Goal: Use online tool/utility

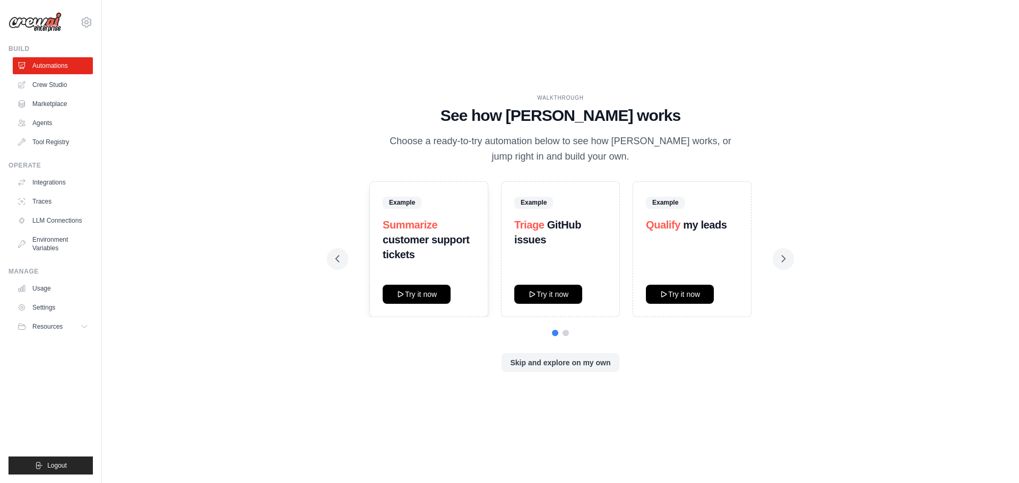
click at [273, 177] on div "WALKTHROUGH See how [PERSON_NAME] works Choose a ready-to-try automation below …" at bounding box center [560, 242] width 883 height 462
click at [65, 84] on link "Crew Studio" at bounding box center [54, 84] width 80 height 17
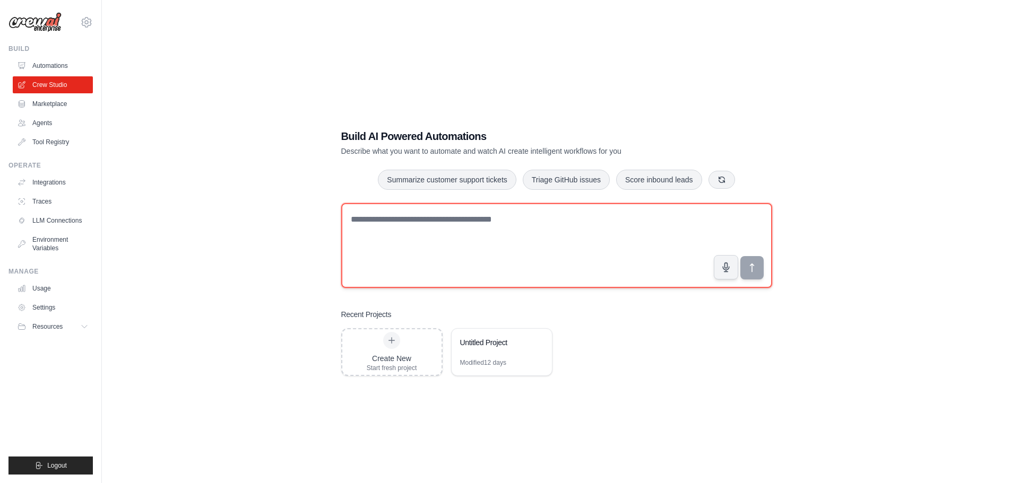
click at [485, 223] on textarea at bounding box center [556, 245] width 431 height 85
type textarea "**********"
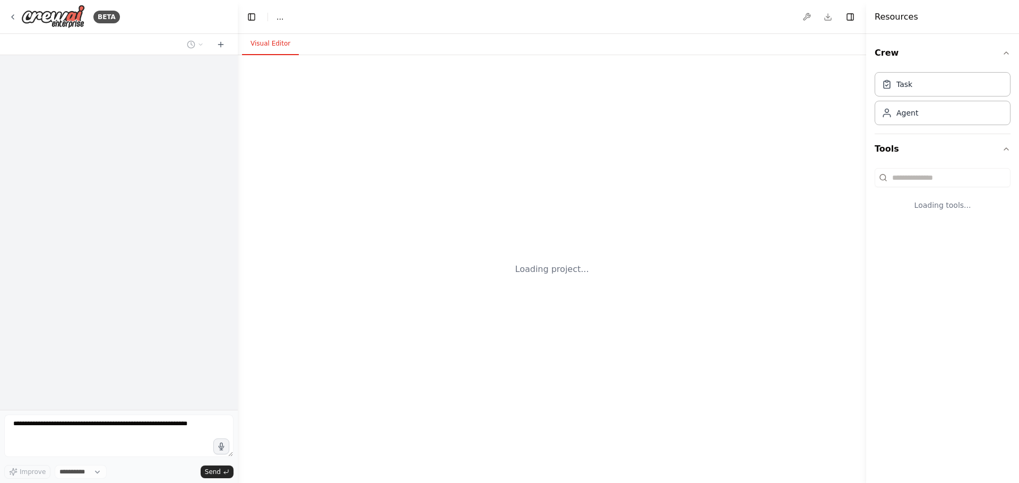
select select "****"
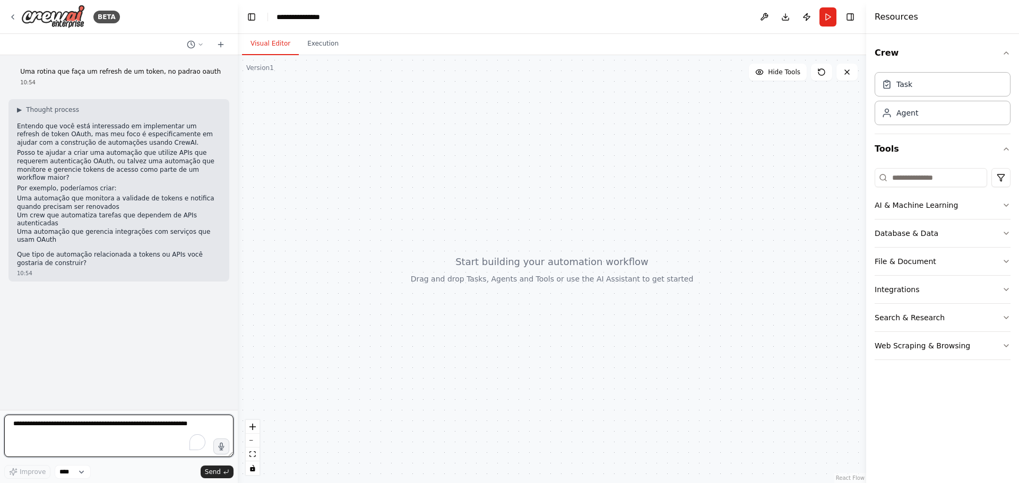
click at [126, 422] on textarea "To enrich screen reader interactions, please activate Accessibility in Grammarl…" at bounding box center [118, 436] width 229 height 42
type textarea "**********"
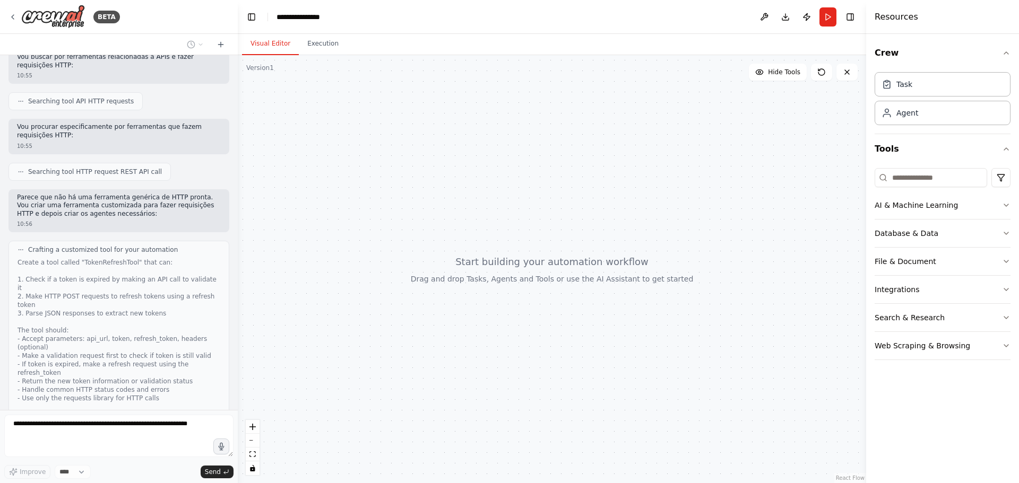
scroll to position [488, 0]
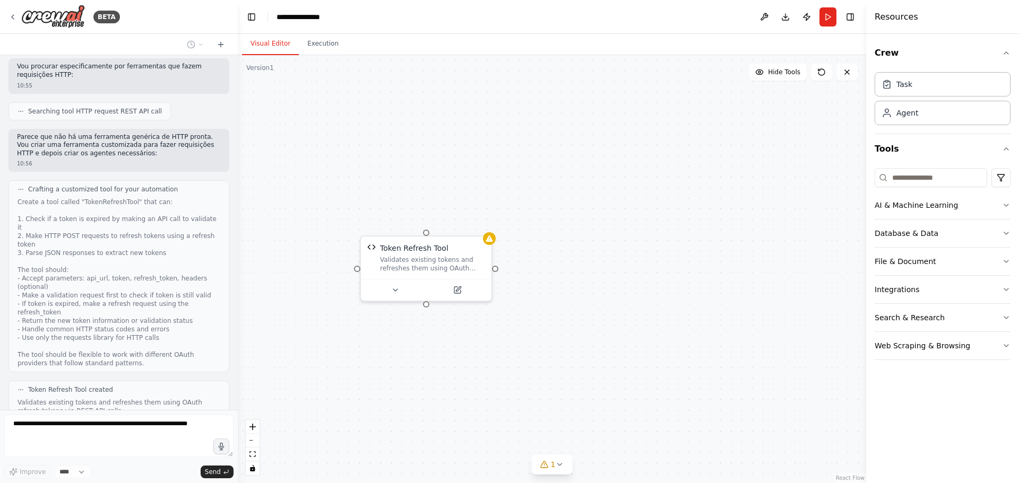
click at [195, 420] on button "View code" at bounding box center [204, 424] width 32 height 8
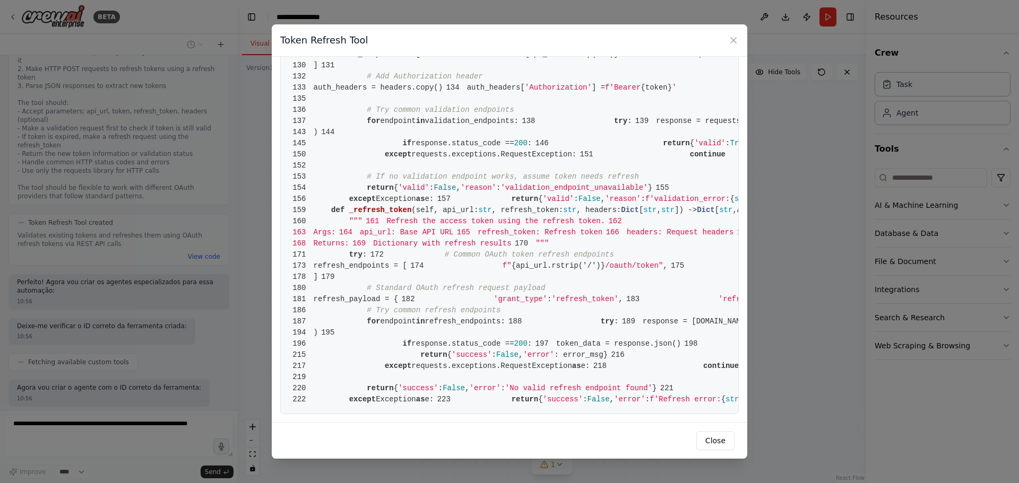
scroll to position [1751, 0]
click at [716, 441] on button "Close" at bounding box center [715, 440] width 38 height 19
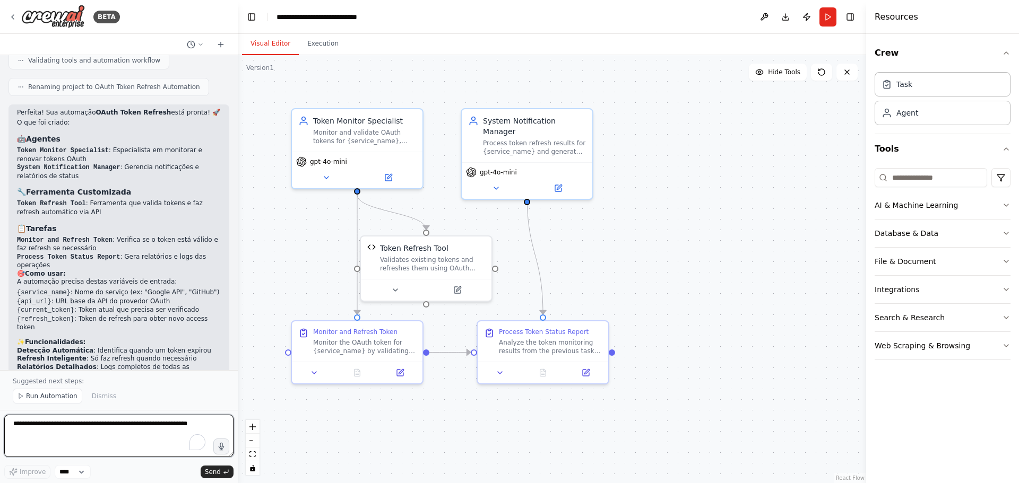
scroll to position [1256, 0]
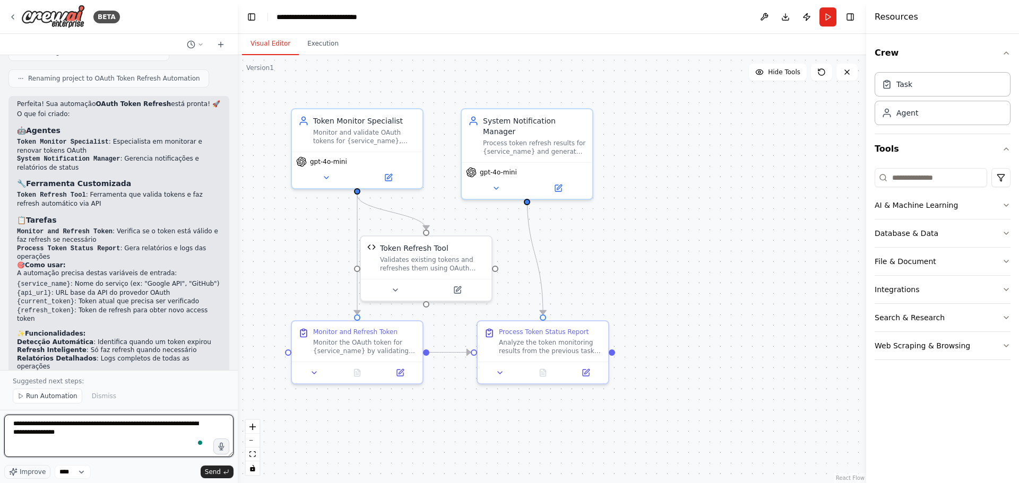
type textarea "**********"
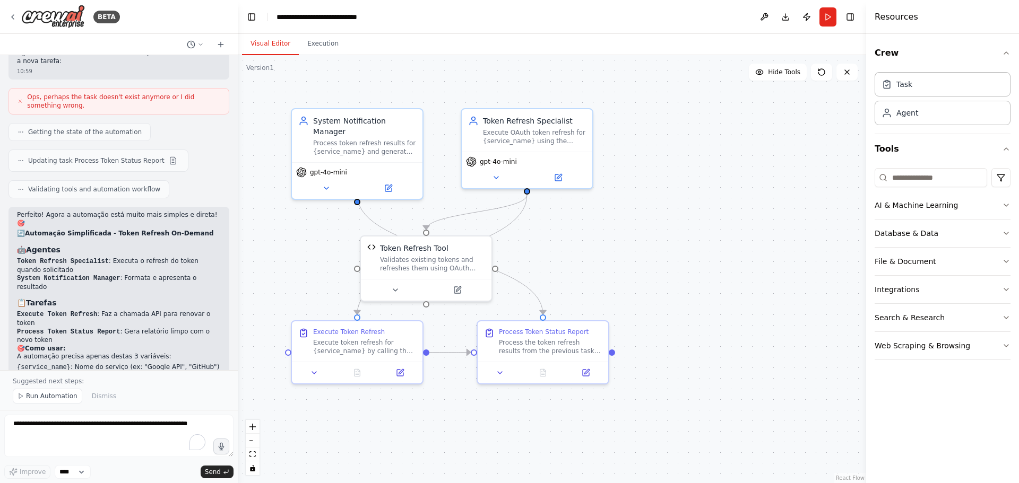
scroll to position [2098, 0]
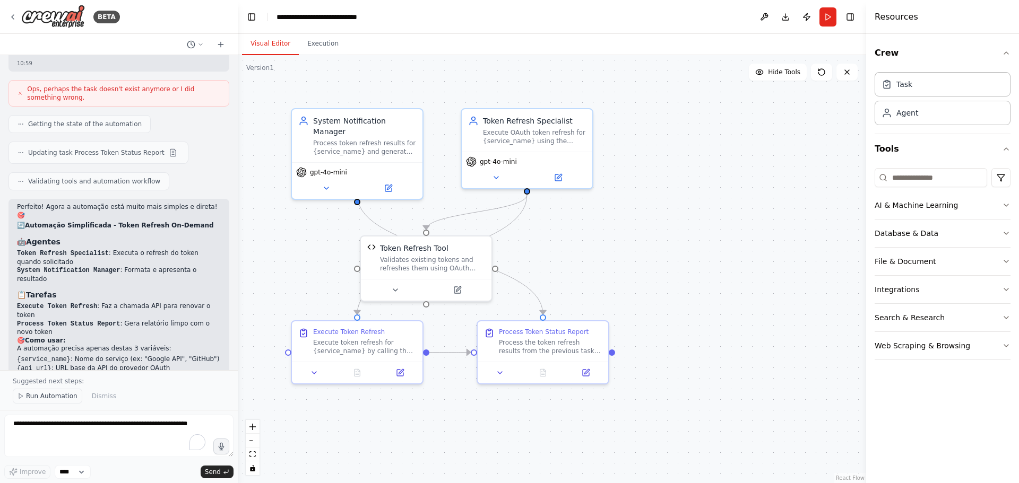
click at [20, 394] on icon at bounding box center [21, 396] width 6 height 6
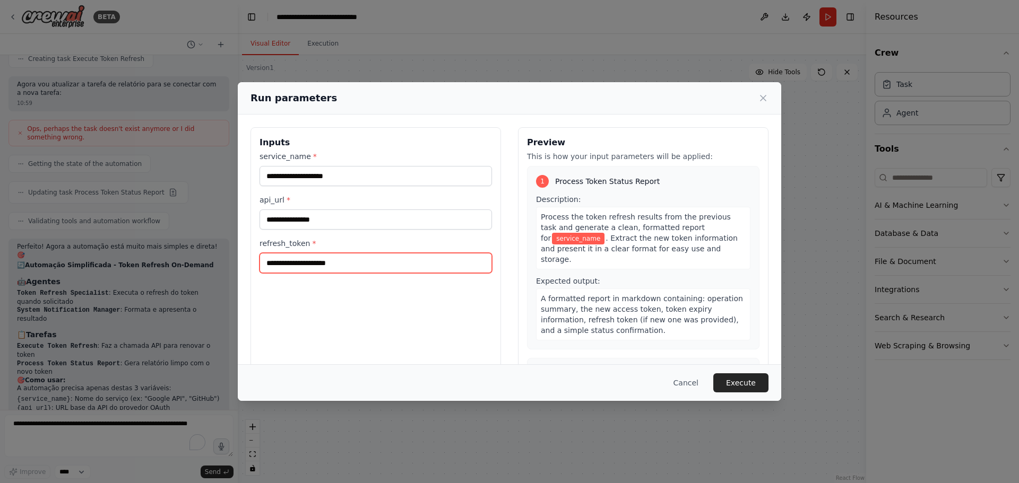
click at [351, 266] on input "refresh_token *" at bounding box center [375, 263] width 232 height 20
click at [688, 384] on button "Cancel" at bounding box center [686, 382] width 42 height 19
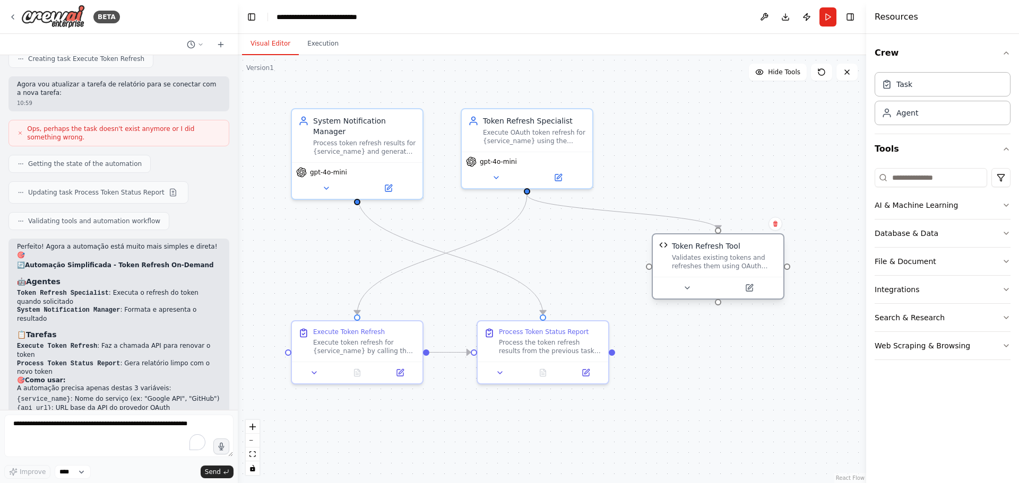
drag, startPoint x: 458, startPoint y: 255, endPoint x: 748, endPoint y: 250, distance: 289.7
click at [747, 250] on div "Token Refresh Tool Validates existing tokens and refreshes them using OAuth ref…" at bounding box center [724, 256] width 105 height 30
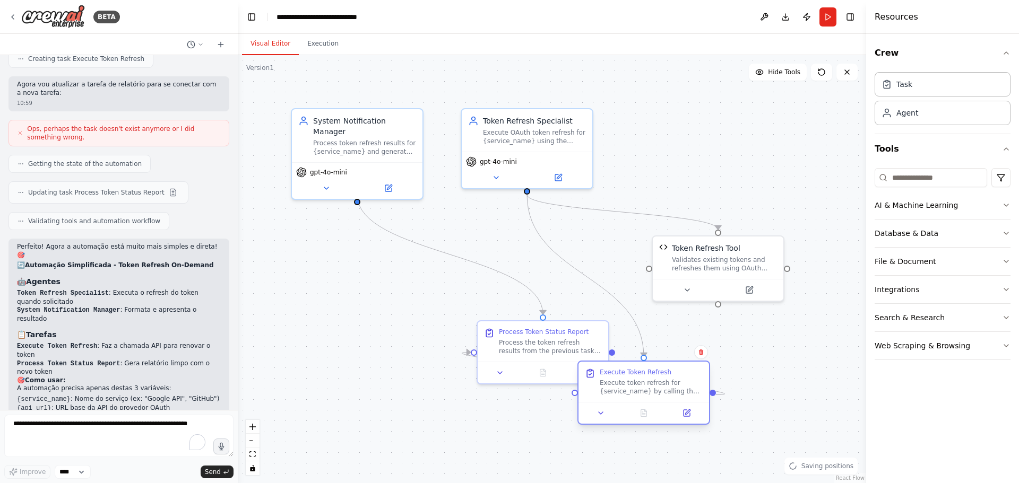
drag, startPoint x: 339, startPoint y: 360, endPoint x: 633, endPoint y: 402, distance: 296.9
click at [633, 402] on div "Execute Token Refresh Execute token refresh for {service_name} by calling the r…" at bounding box center [643, 393] width 133 height 64
click at [332, 388] on div ".deletable-edge-delete-btn { width: 20px; height: 20px; border: 0px solid #ffff…" at bounding box center [552, 269] width 628 height 428
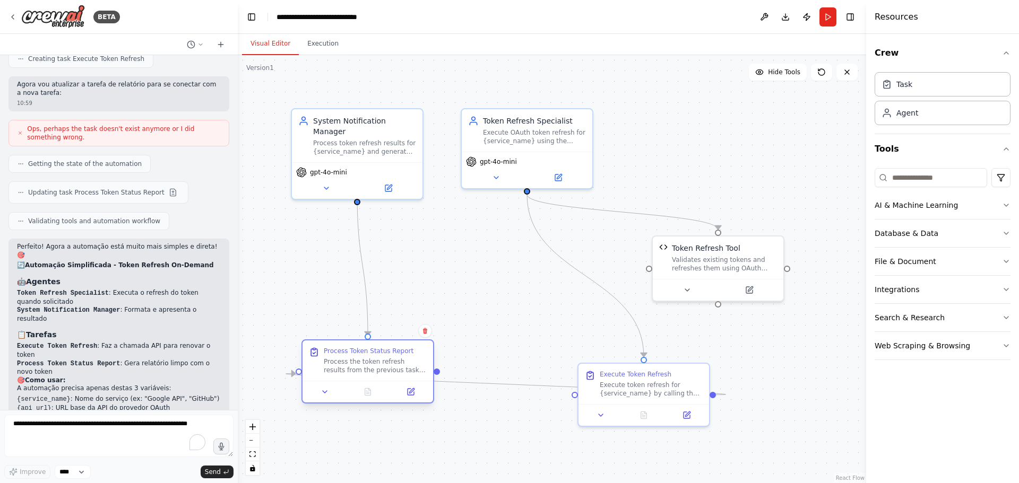
drag, startPoint x: 504, startPoint y: 350, endPoint x: 322, endPoint y: 375, distance: 183.7
click at [322, 375] on div "Process Token Status Report Process the token refresh results from the previous…" at bounding box center [367, 361] width 130 height 40
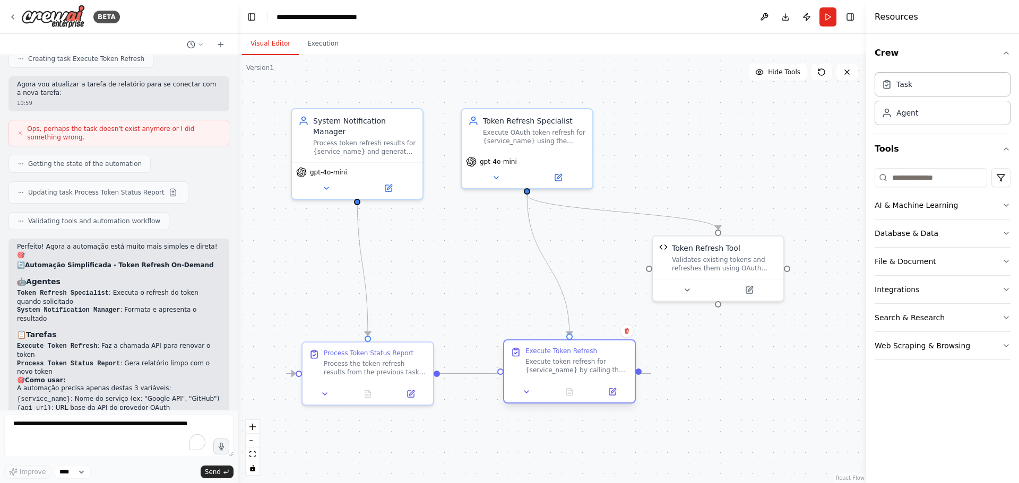
drag, startPoint x: 640, startPoint y: 395, endPoint x: 566, endPoint y: 370, distance: 77.7
click at [566, 370] on div "Execute token refresh for {service_name} by calling the refresh endpoint at {ap…" at bounding box center [576, 366] width 103 height 17
click at [496, 175] on icon at bounding box center [496, 176] width 4 height 2
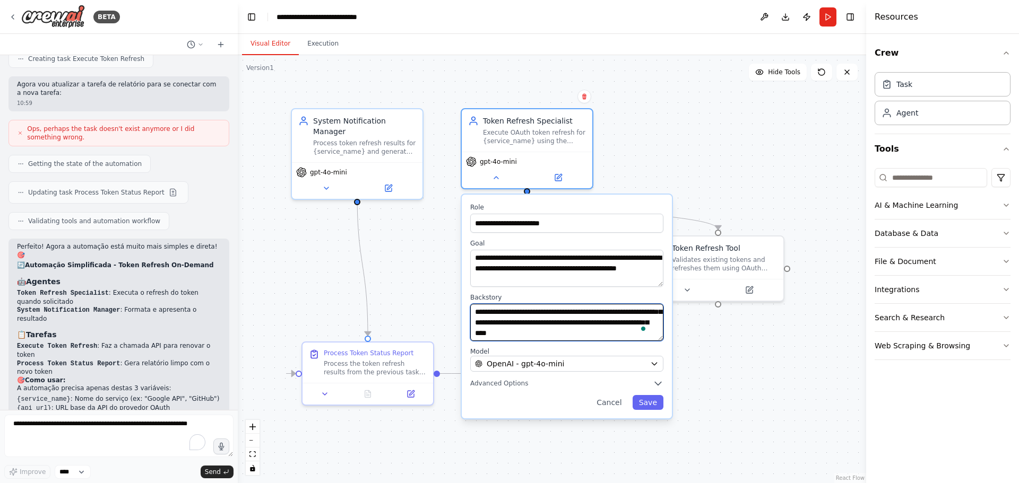
scroll to position [32, 0]
click at [612, 407] on button "Cancel" at bounding box center [609, 402] width 38 height 15
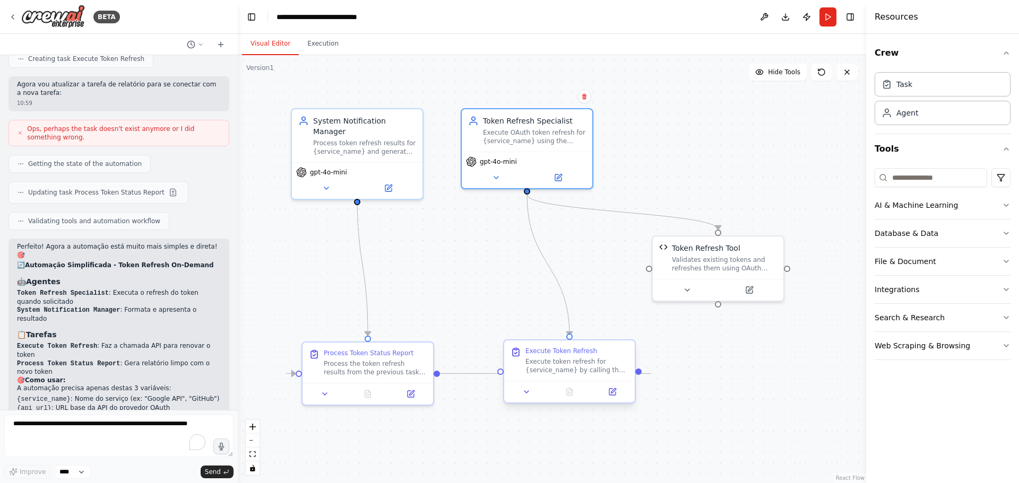
click at [578, 363] on div "Execute token refresh for {service_name} by calling the refresh endpoint at {ap…" at bounding box center [576, 366] width 103 height 17
click at [528, 397] on button at bounding box center [526, 392] width 37 height 13
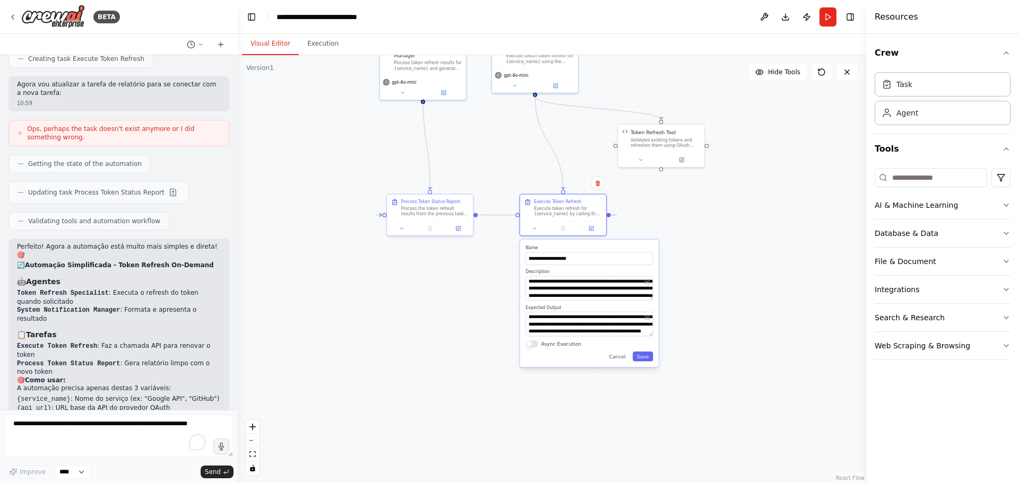
drag, startPoint x: 717, startPoint y: 373, endPoint x: 710, endPoint y: 203, distance: 170.4
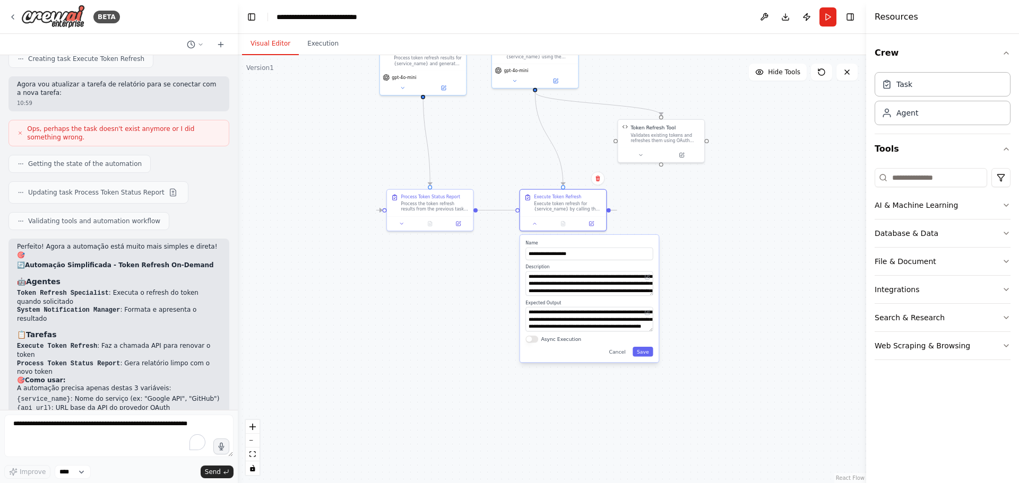
click at [729, 341] on div ".deletable-edge-delete-btn { width: 20px; height: 20px; border: 0px solid #ffff…" at bounding box center [552, 269] width 628 height 428
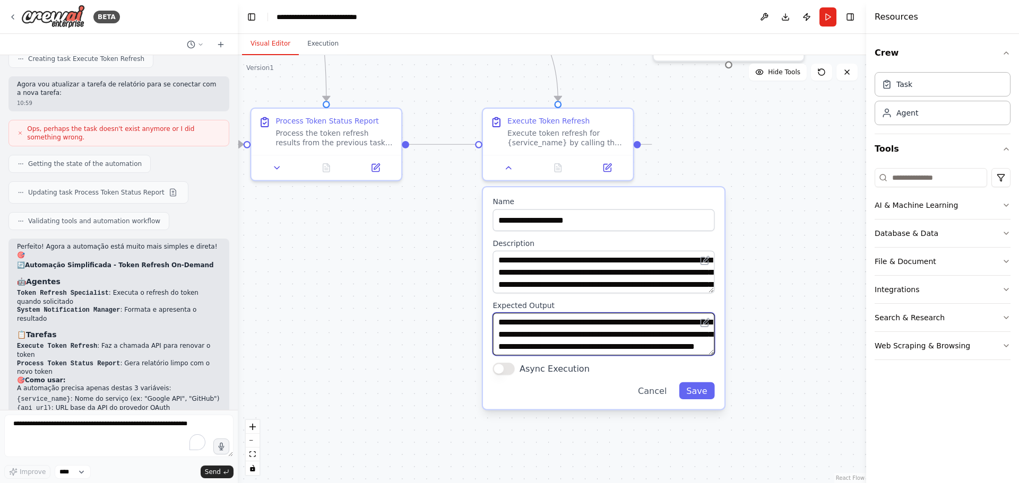
scroll to position [16, 0]
click at [661, 389] on button "Cancel" at bounding box center [651, 390] width 43 height 17
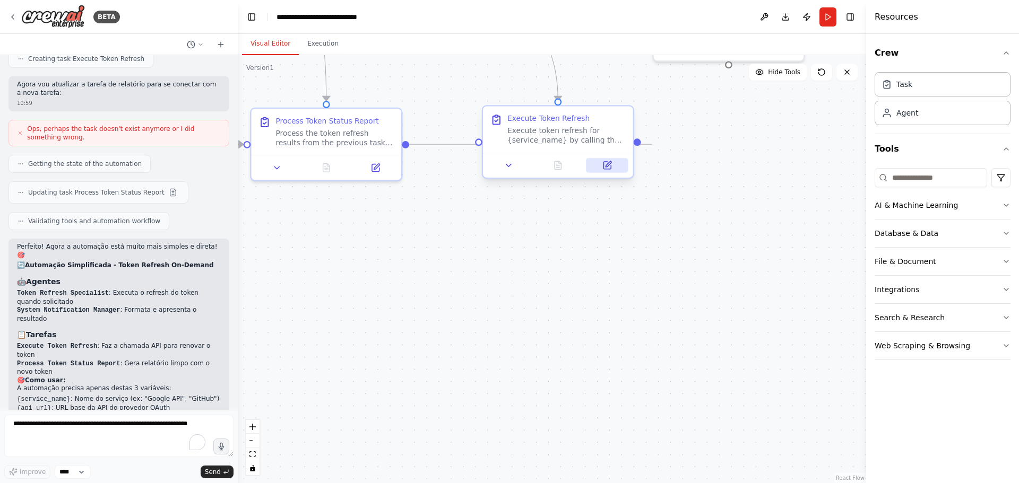
click at [606, 172] on button at bounding box center [607, 165] width 42 height 15
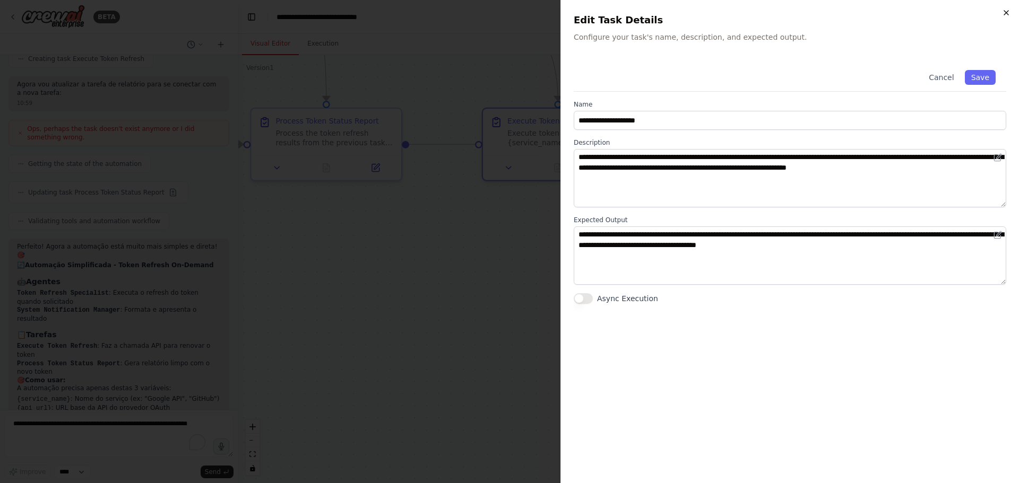
click at [1007, 13] on icon "button" at bounding box center [1006, 12] width 8 height 8
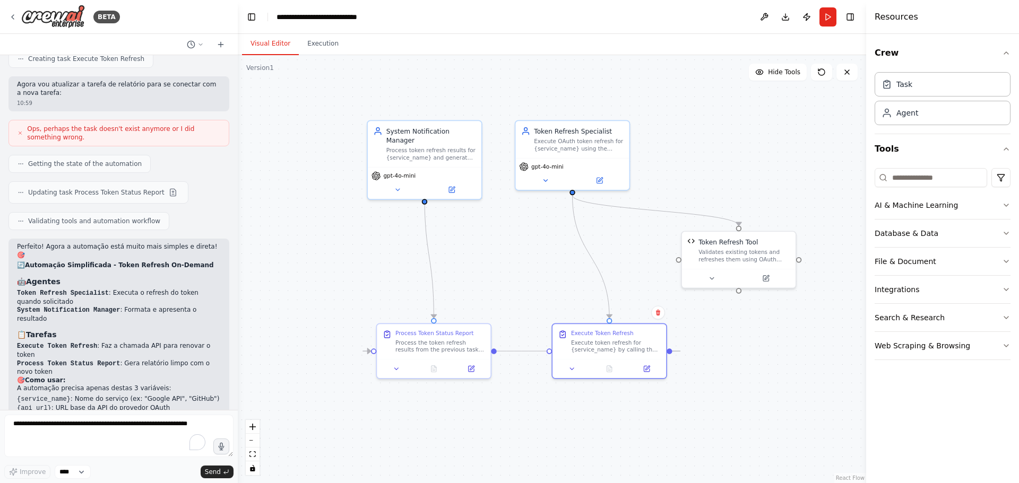
drag, startPoint x: 752, startPoint y: 186, endPoint x: 754, endPoint y: 393, distance: 206.9
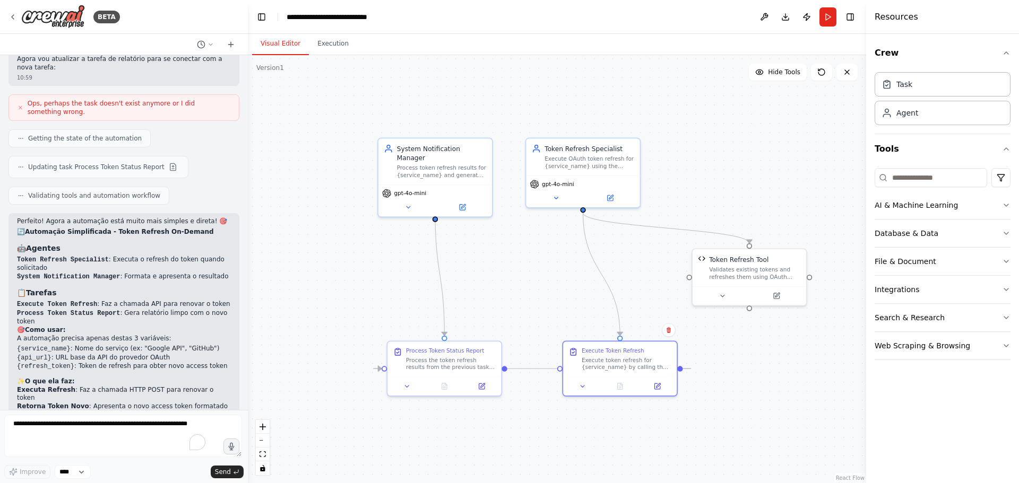
scroll to position [2008, 0]
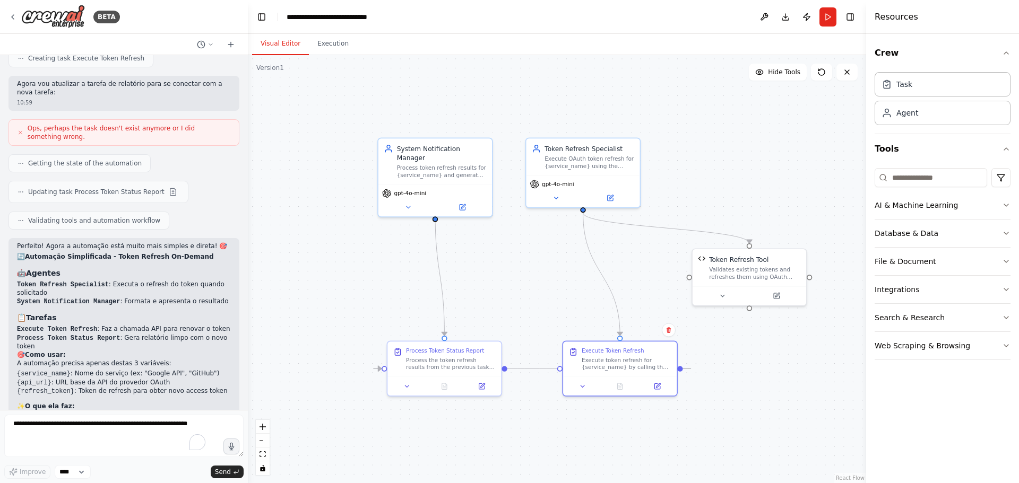
drag, startPoint x: 233, startPoint y: 373, endPoint x: 198, endPoint y: 210, distance: 167.1
click at [248, 212] on div "BETA Uma rotina que faça um refresh de um token, no padrao oauth 10:54 ▶ Though…" at bounding box center [509, 241] width 1019 height 483
